Goal: Download file/media

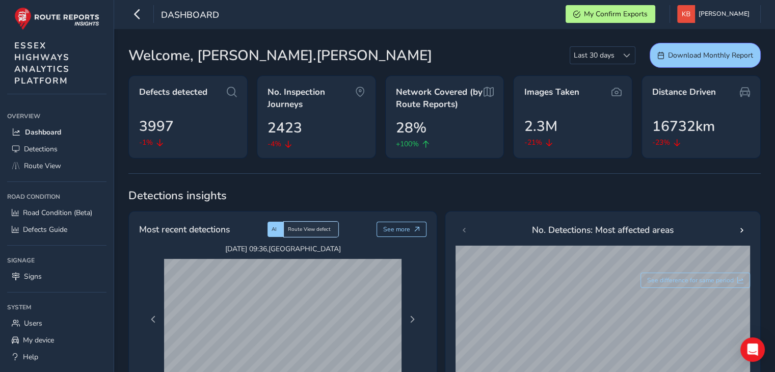
click at [306, 229] on span "Route View defect" at bounding box center [309, 229] width 43 height 7
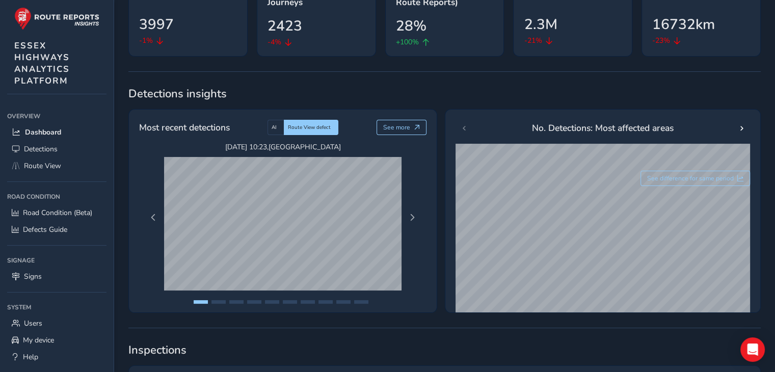
scroll to position [103, 0]
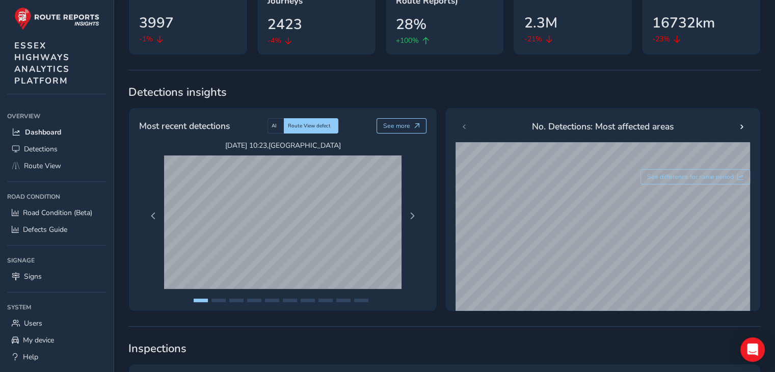
click at [739, 127] on span at bounding box center [741, 126] width 7 height 7
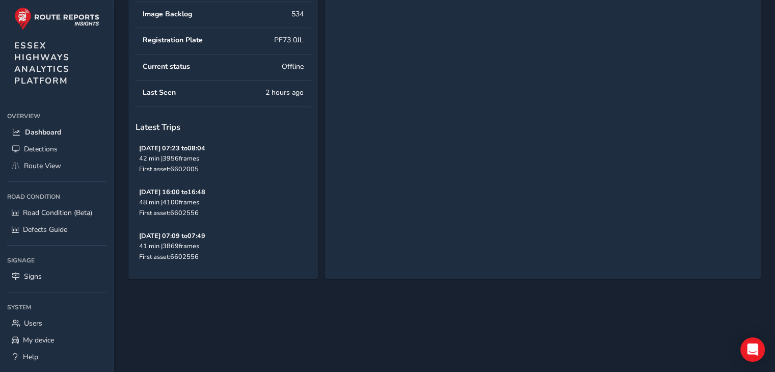
scroll to position [1190, 0]
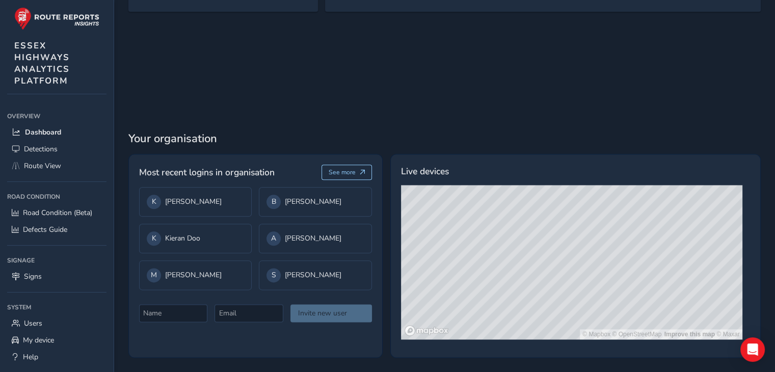
click at [530, 273] on div "© Mapbox © OpenStreetMap Improve this map © Maxar" at bounding box center [571, 262] width 341 height 154
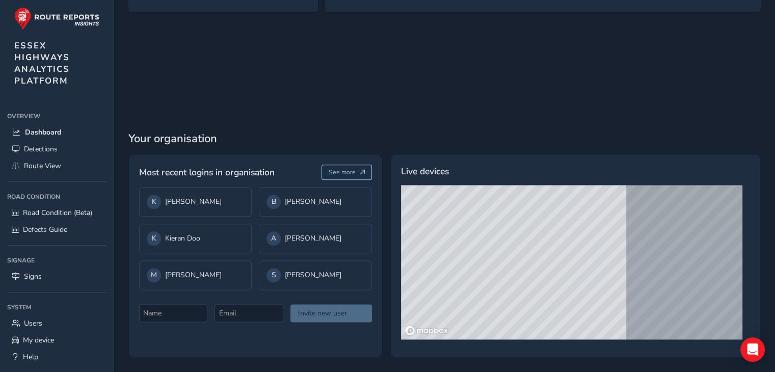
scroll to position [0, 0]
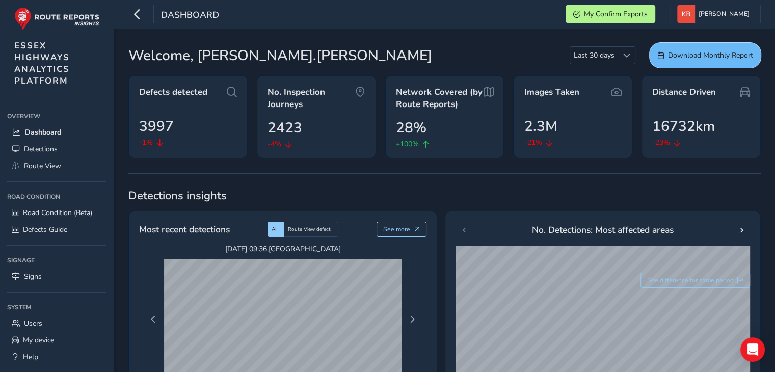
click at [723, 53] on span "Download Monthly Report" at bounding box center [710, 55] width 85 height 10
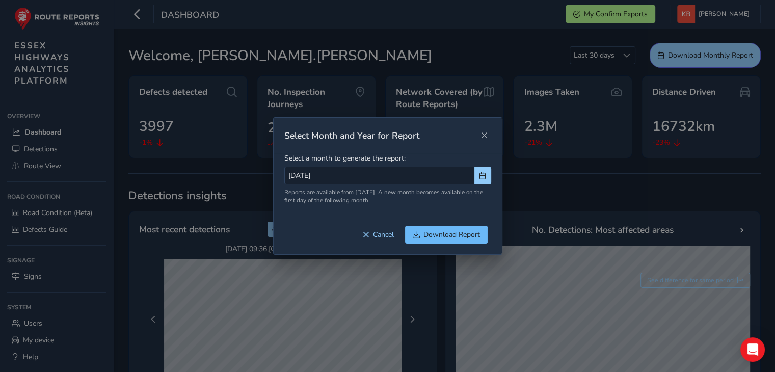
click at [444, 230] on span "Download Report" at bounding box center [451, 235] width 57 height 10
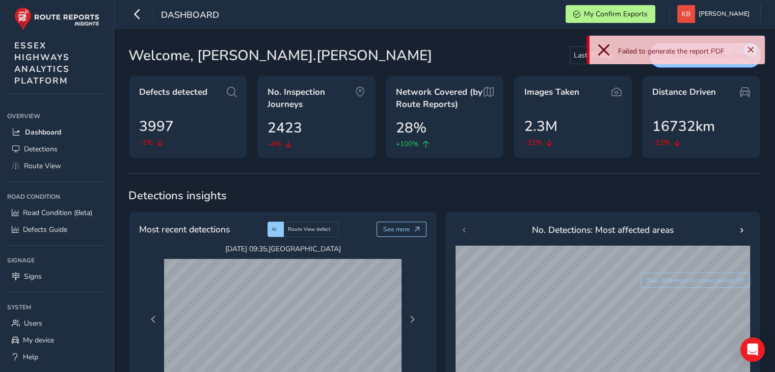
click at [746, 47] on button "Close" at bounding box center [750, 50] width 14 height 14
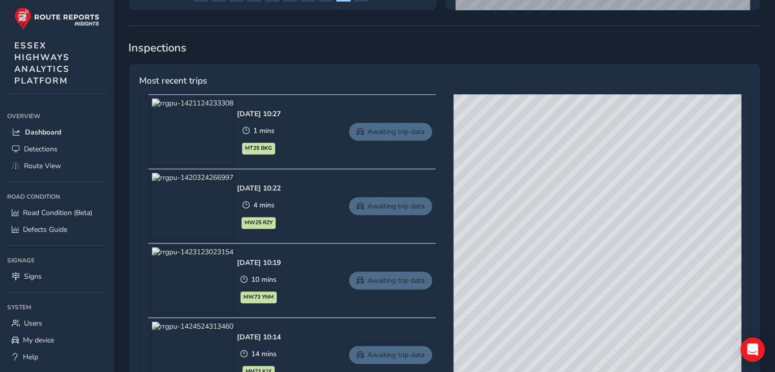
scroll to position [401, 0]
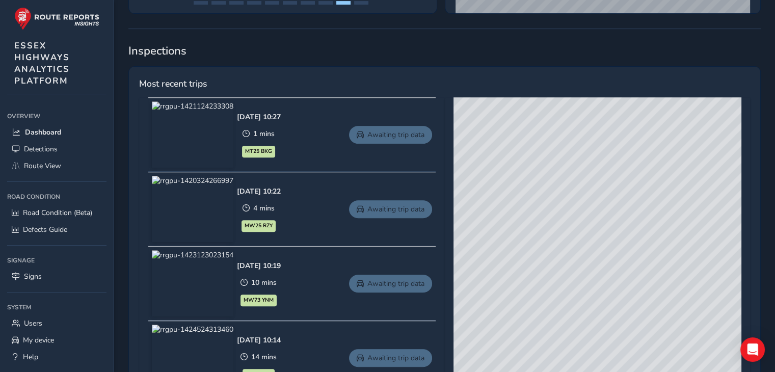
drag, startPoint x: 772, startPoint y: 125, endPoint x: 772, endPoint y: 114, distance: 10.7
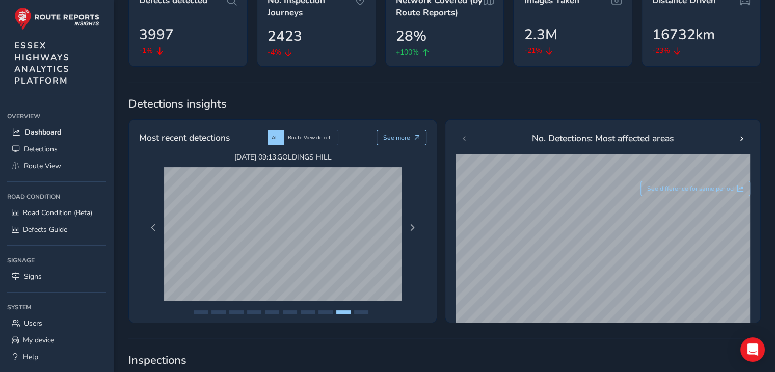
scroll to position [34, 0]
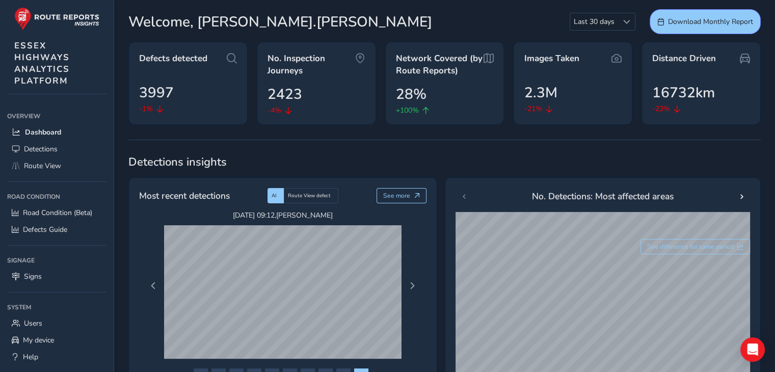
click at [774, 48] on html "Dashboard My Confirm Exports [PERSON_NAME] Colour Scheme: Dark Dim Light Logout…" at bounding box center [387, 152] width 775 height 372
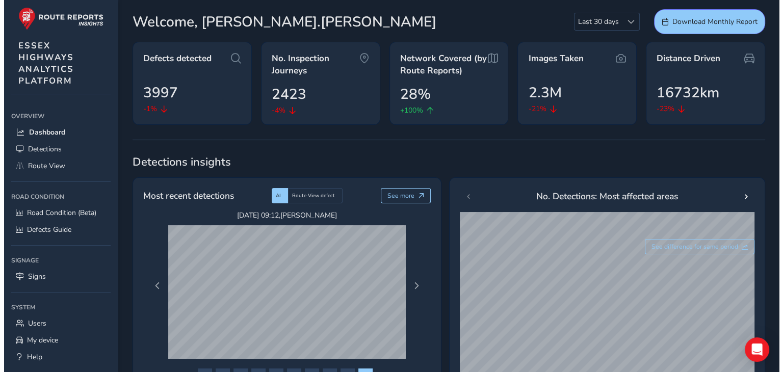
scroll to position [0, 0]
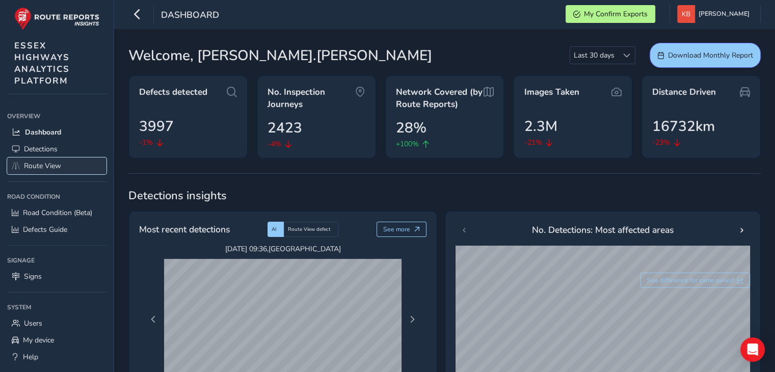
click at [40, 168] on span "Route View" at bounding box center [42, 166] width 37 height 10
